Goal: Information Seeking & Learning: Learn about a topic

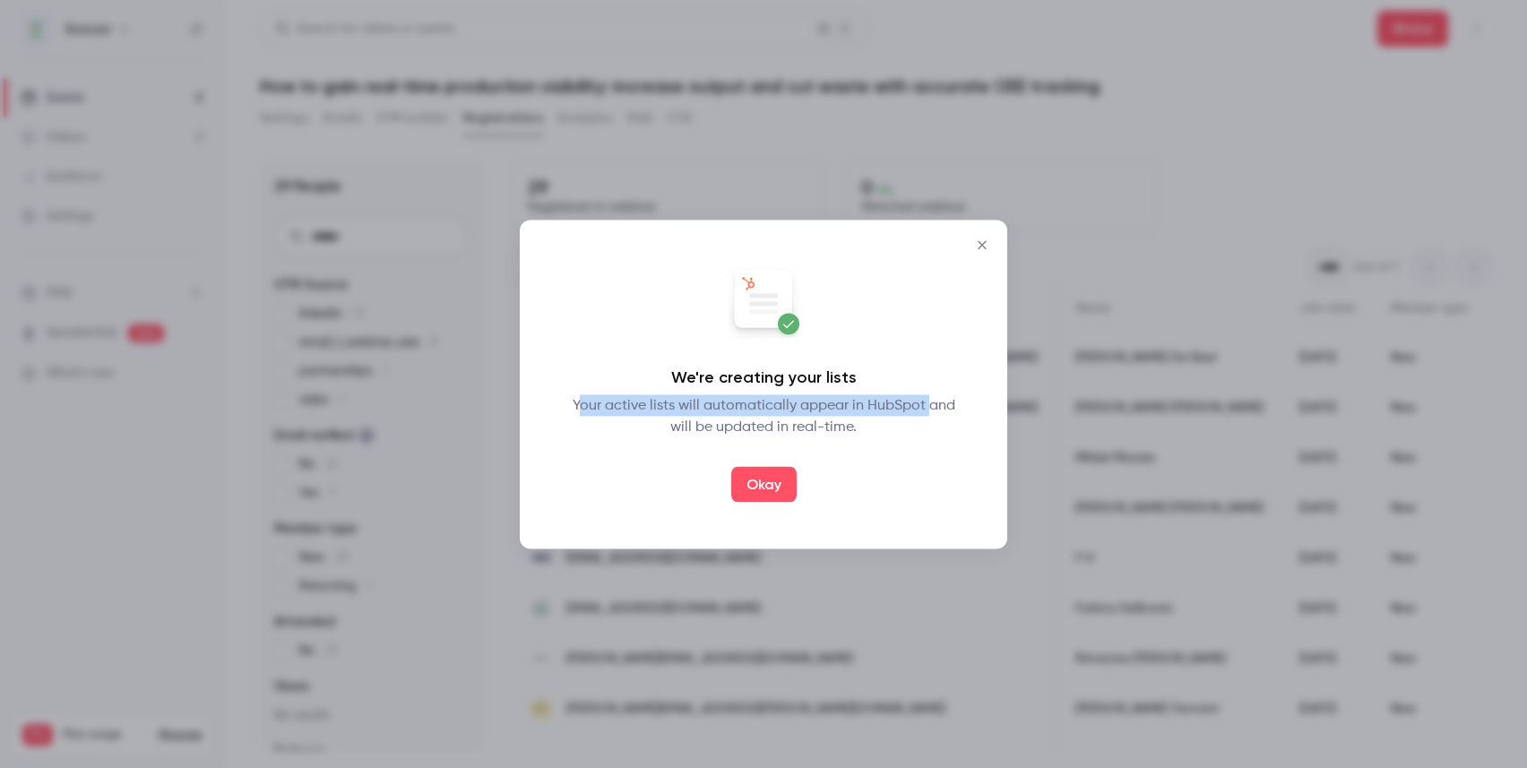
scroll to position [0, 1561]
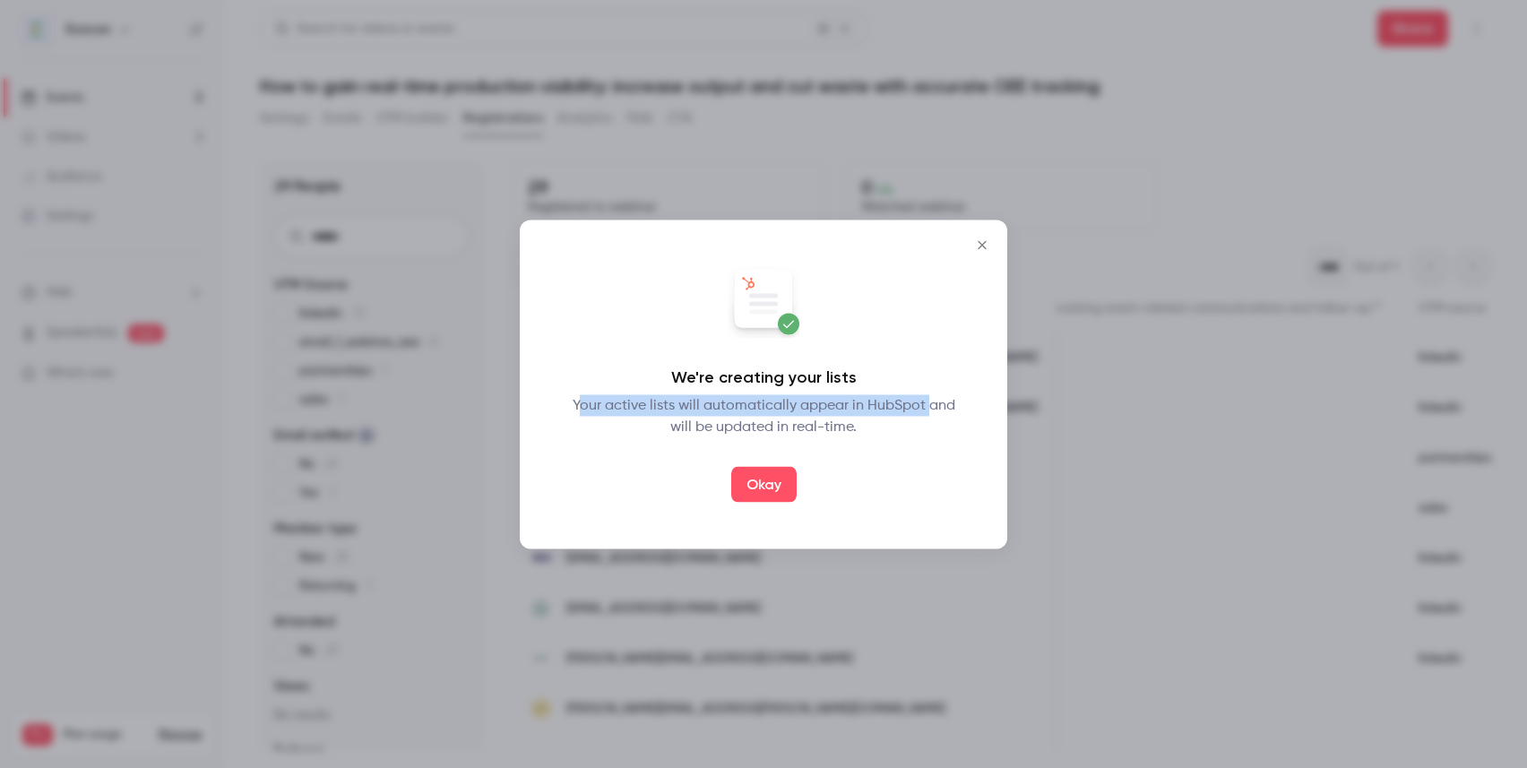
click at [987, 239] on icon "Close" at bounding box center [983, 245] width 22 height 14
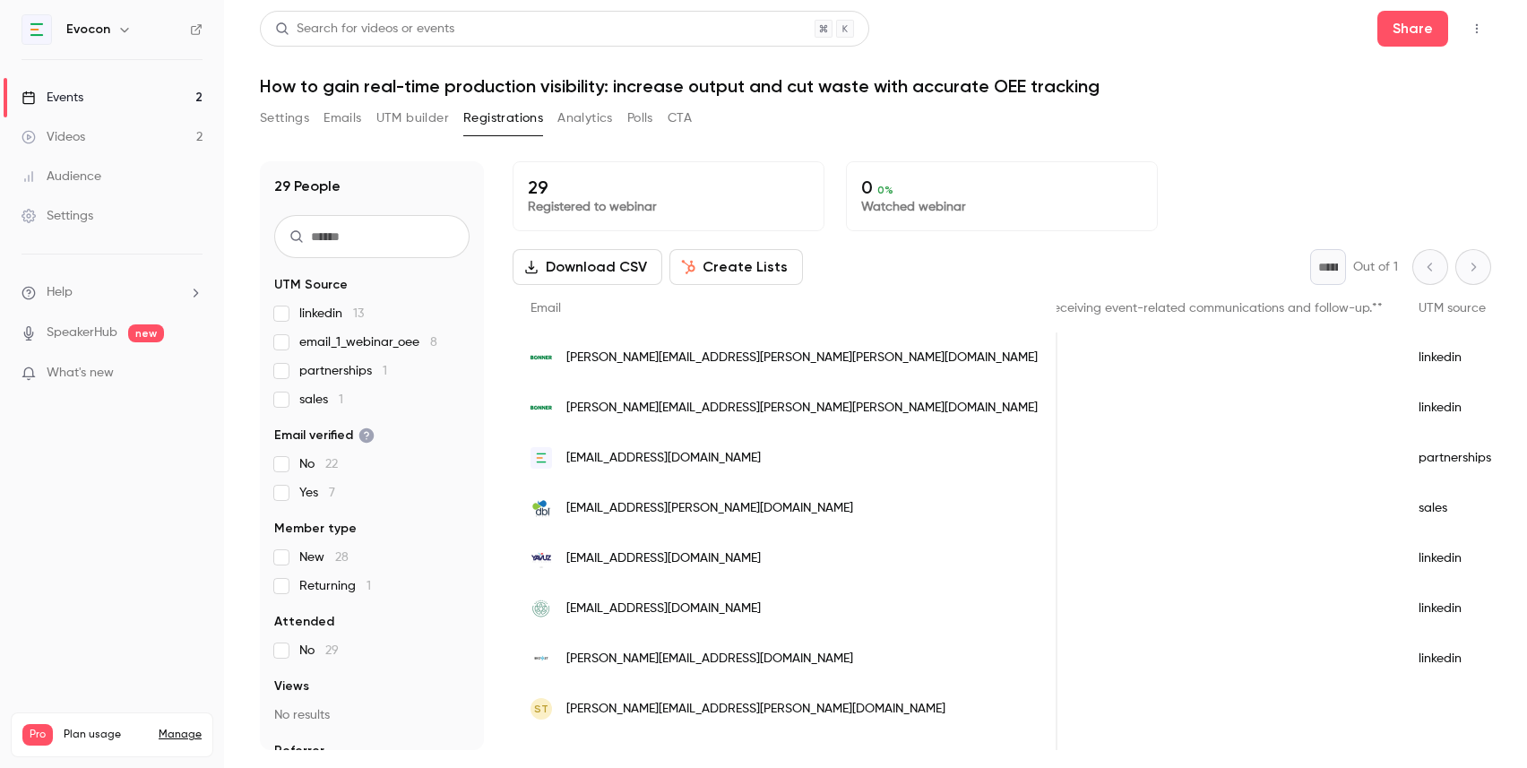
click at [100, 92] on link "Events 2" at bounding box center [112, 97] width 224 height 39
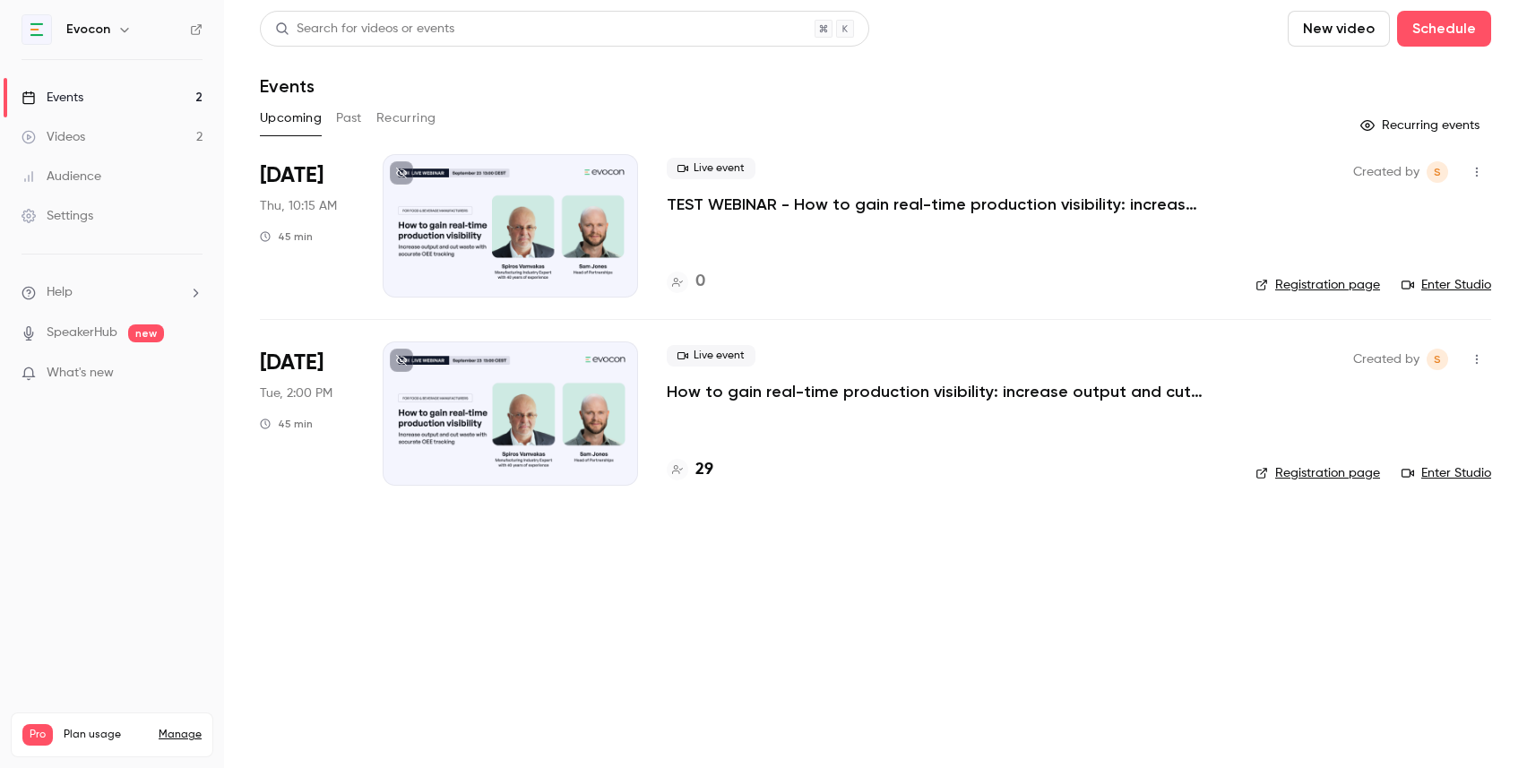
click at [739, 400] on p "How to gain real-time production visibility: increase output and cut waste with…" at bounding box center [936, 392] width 538 height 22
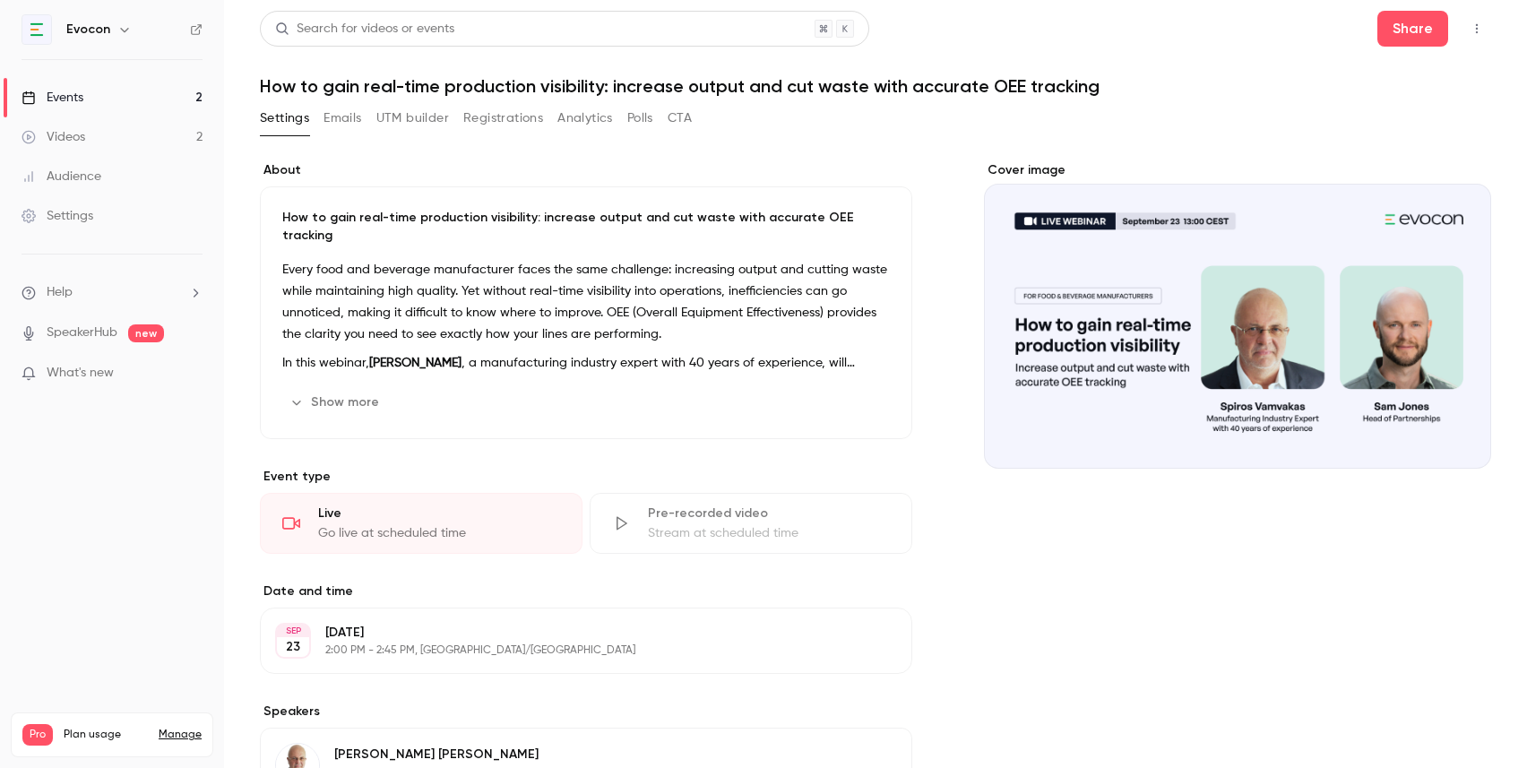
click at [342, 388] on button "Show more" at bounding box center [336, 402] width 108 height 29
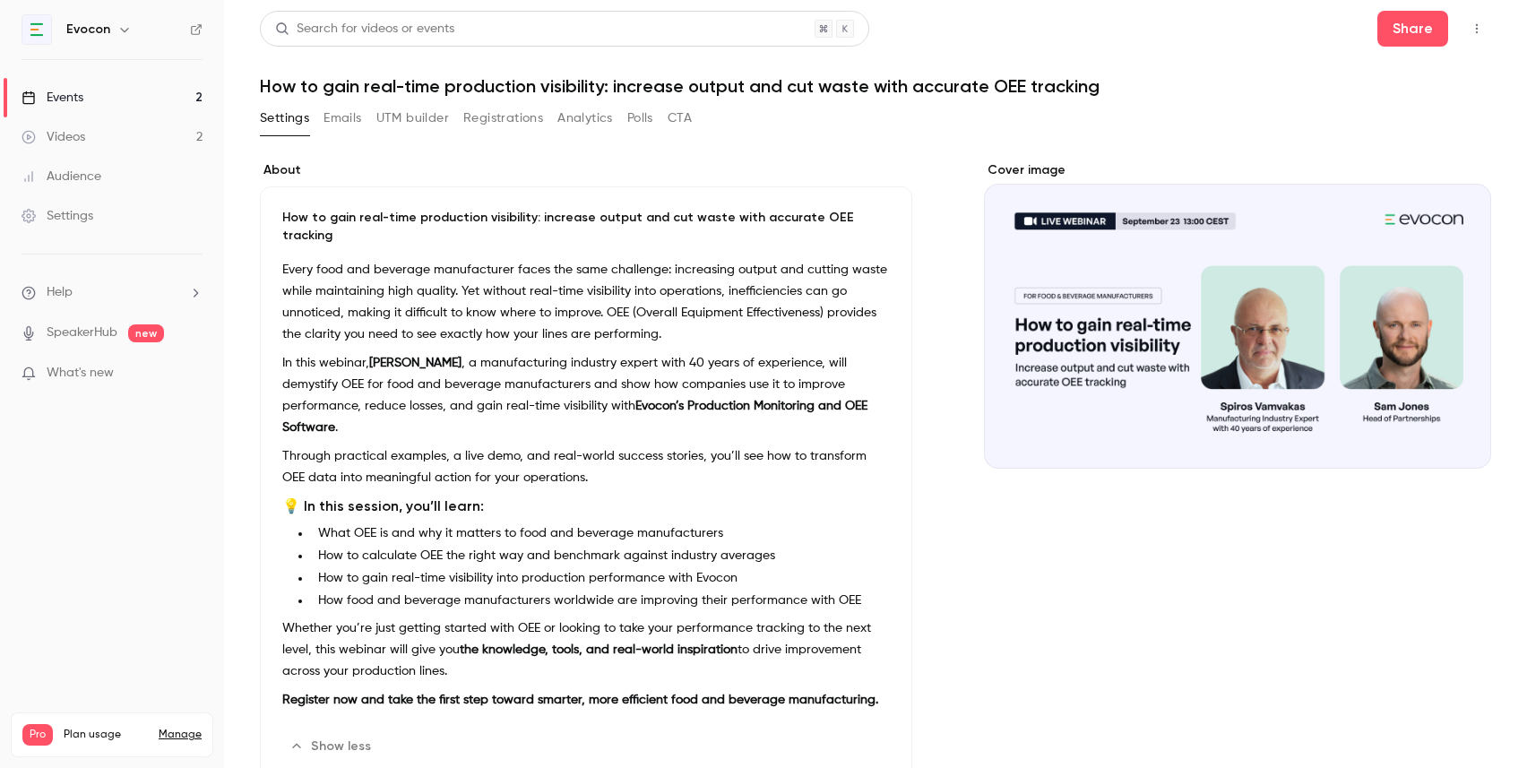
click at [94, 94] on link "Events 2" at bounding box center [112, 97] width 224 height 39
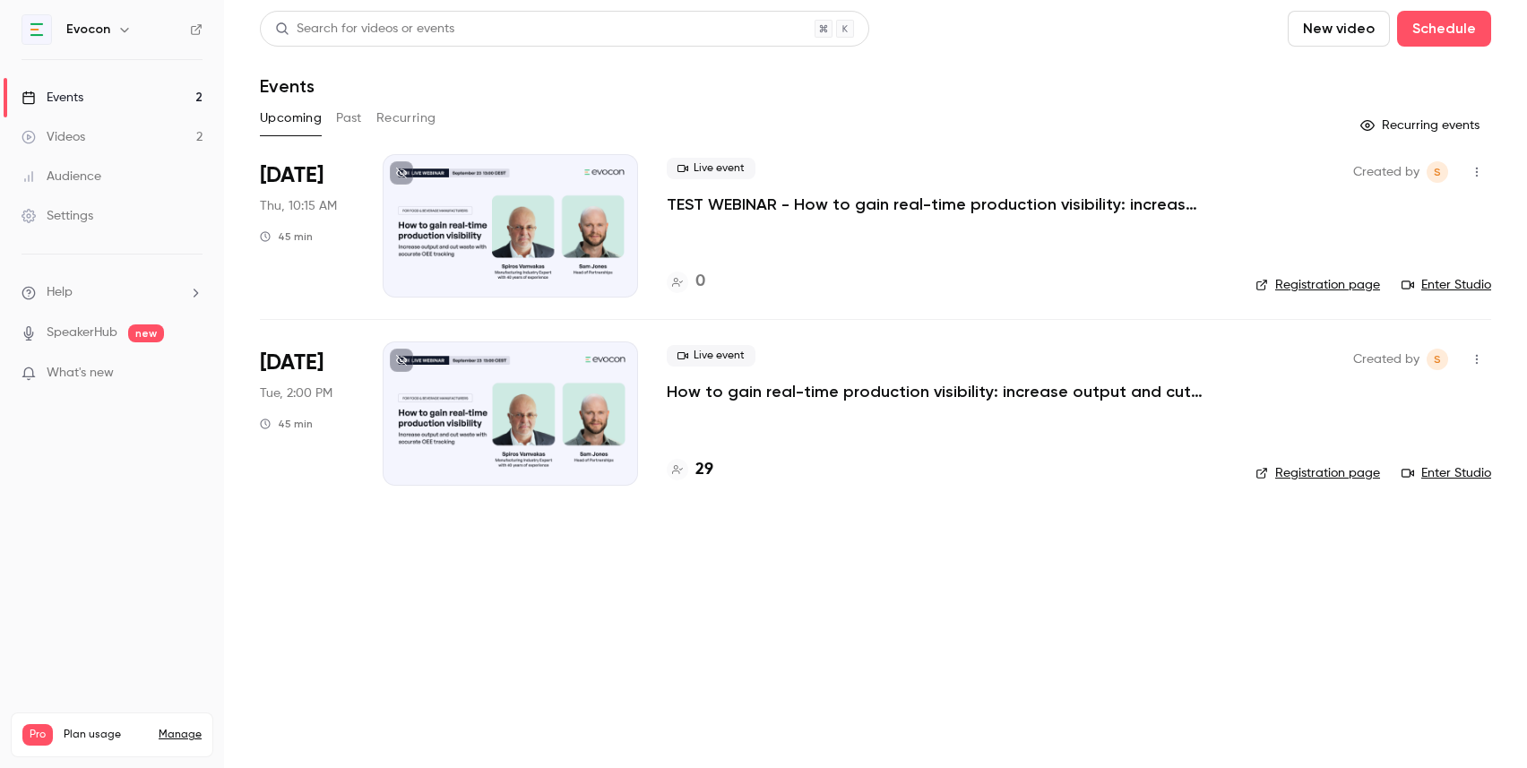
click at [595, 370] on div at bounding box center [510, 413] width 255 height 143
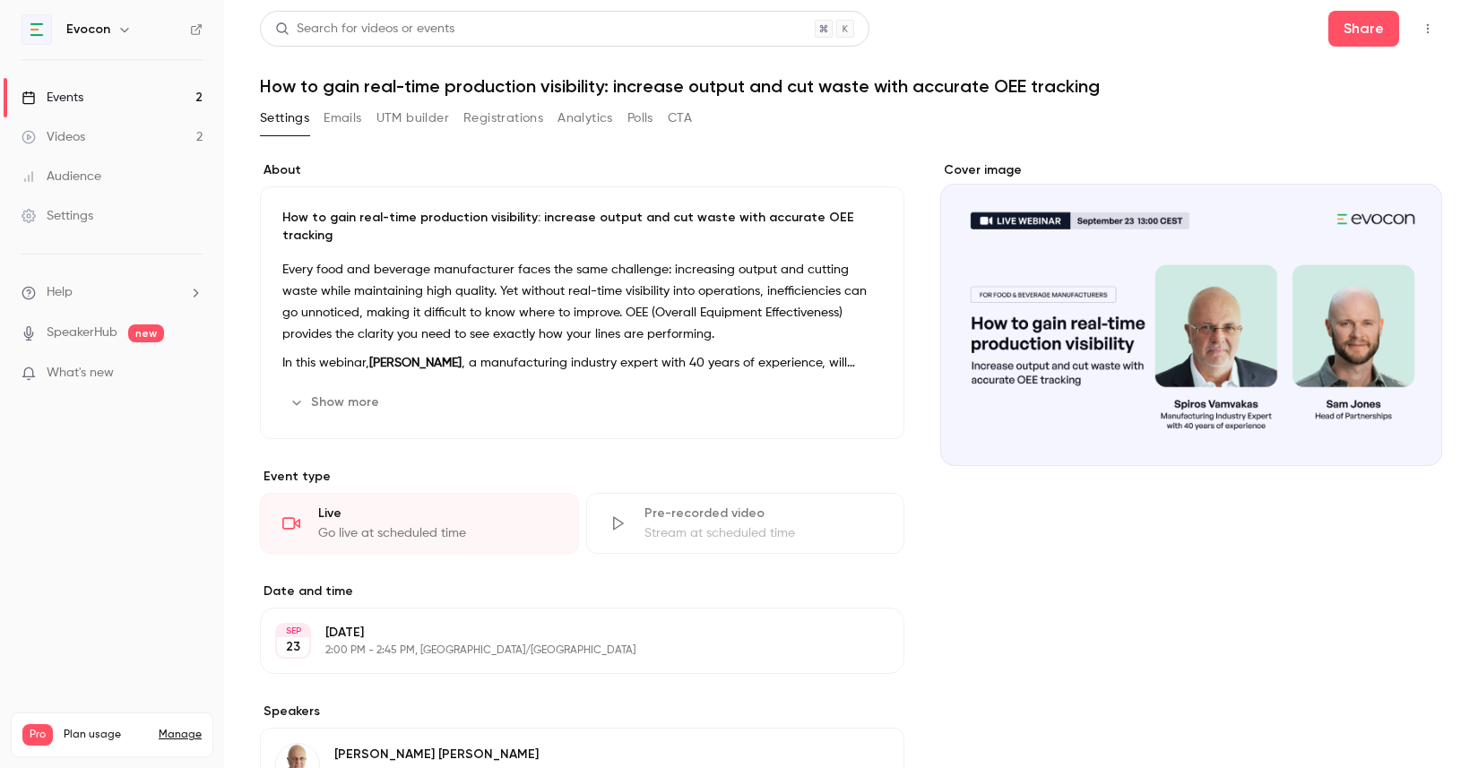
click at [501, 121] on button "Registrations" at bounding box center [503, 118] width 80 height 29
